Goal: Find specific page/section: Find specific page/section

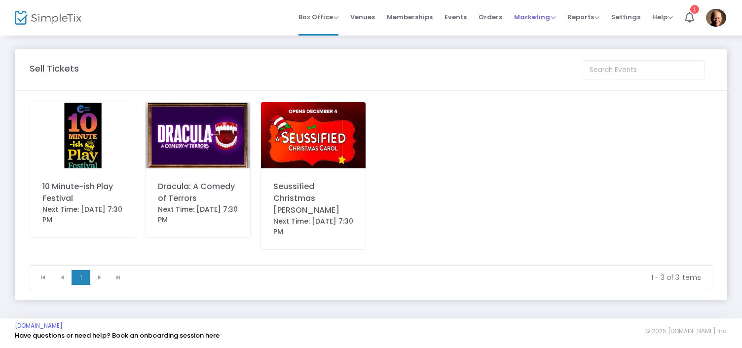
click at [522, 20] on span "Marketing" at bounding box center [534, 16] width 41 height 9
click at [593, 18] on span "Reports" at bounding box center [583, 16] width 32 height 9
click at [589, 54] on li "Sales Reports" at bounding box center [599, 52] width 64 height 19
